Goal: Complete application form: Complete application form

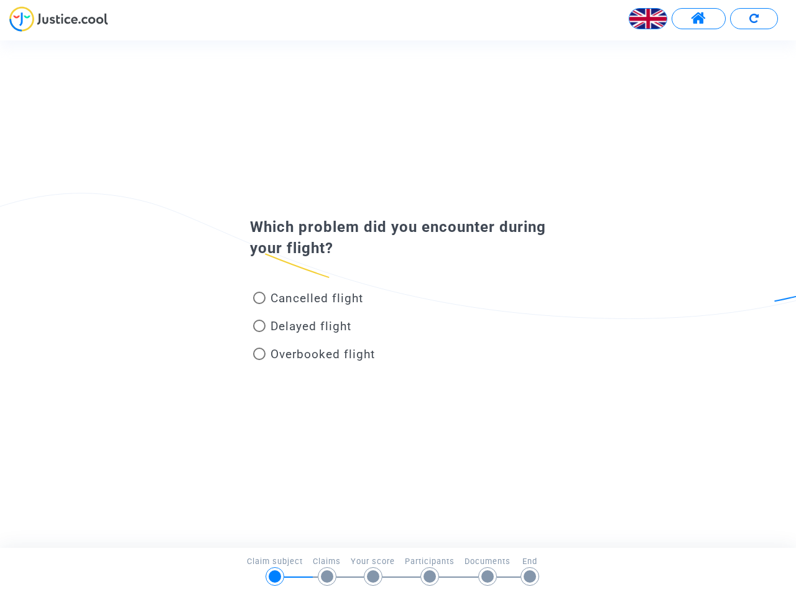
click at [648, 19] on img at bounding box center [648, 18] width 37 height 37
click at [699, 19] on span at bounding box center [699, 19] width 16 height 16
click at [754, 19] on div at bounding box center [398, 23] width 796 height 34
click at [398, 294] on div "Cancelled flight" at bounding box center [378, 301] width 274 height 28
click at [308, 301] on span "Cancelled flight" at bounding box center [317, 298] width 93 height 14
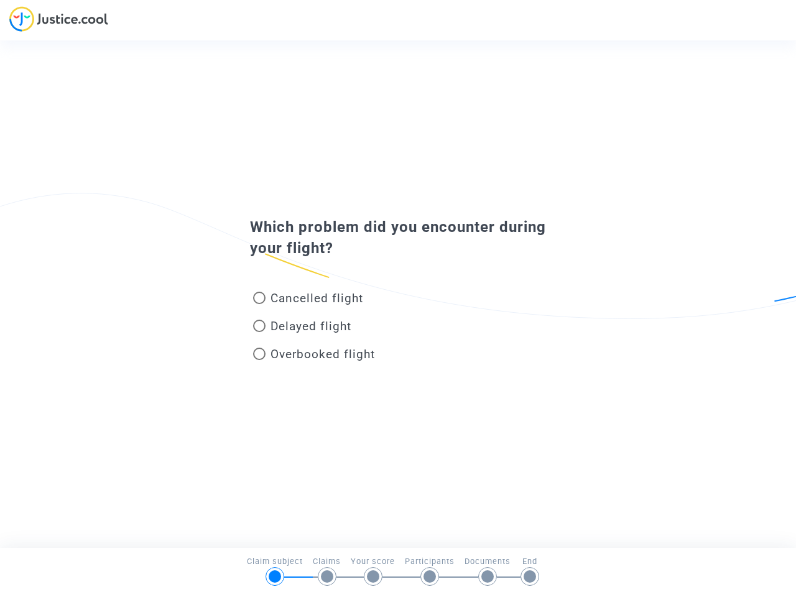
click at [259, 304] on input "Cancelled flight" at bounding box center [259, 304] width 1 height 1
radio input "true"
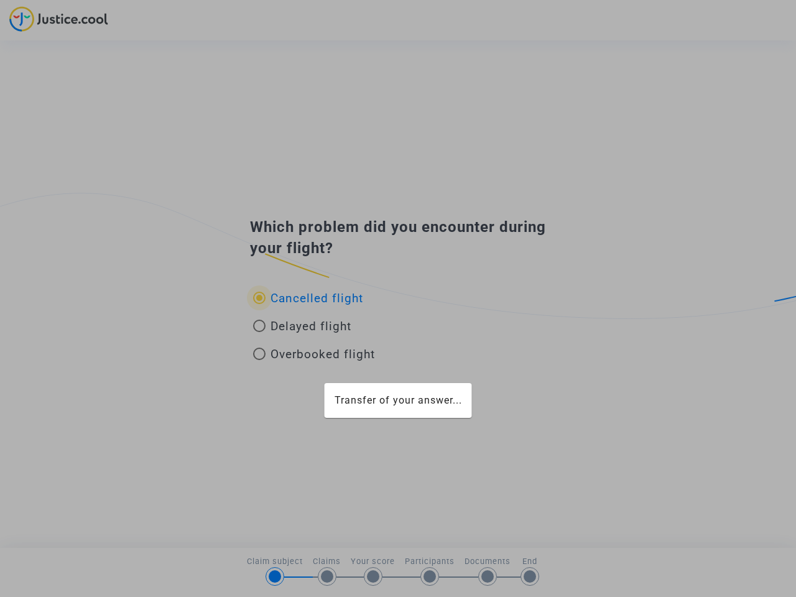
click at [308, 298] on div "Transfer of your answer..." at bounding box center [398, 298] width 796 height 597
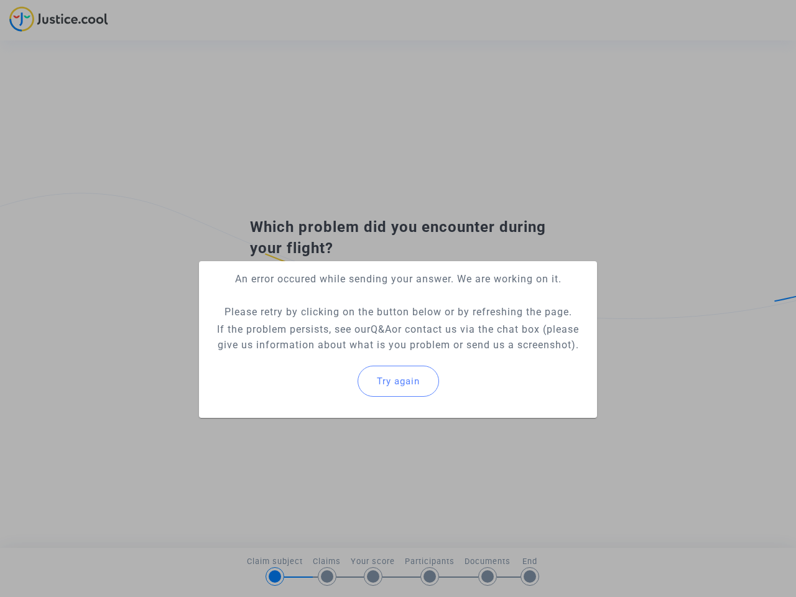
click at [302, 329] on p "If the problem persists, see our Q&A or contact us via the chat box (please giv…" at bounding box center [398, 337] width 378 height 31
click at [302, 326] on p "If the problem persists, see our Q&A or contact us via the chat box (please giv…" at bounding box center [398, 337] width 378 height 31
click at [314, 357] on div "Try again" at bounding box center [398, 382] width 378 height 54
click at [314, 354] on mat-card "An error occured while sending your answer. We are working on it. Please retry …" at bounding box center [398, 339] width 398 height 157
